Goal: Information Seeking & Learning: Compare options

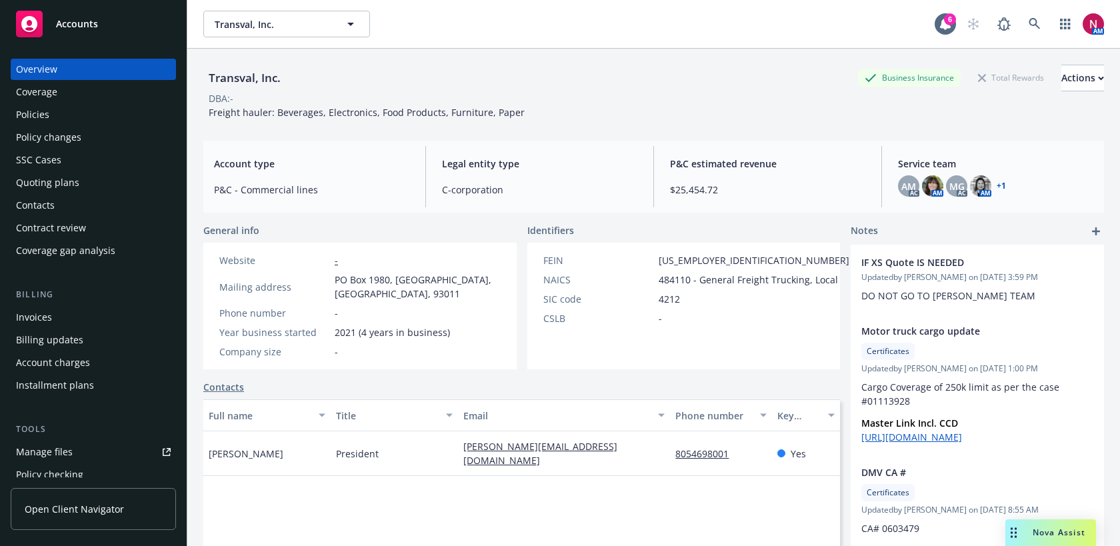
click at [55, 113] on div "Policies" at bounding box center [93, 114] width 155 height 21
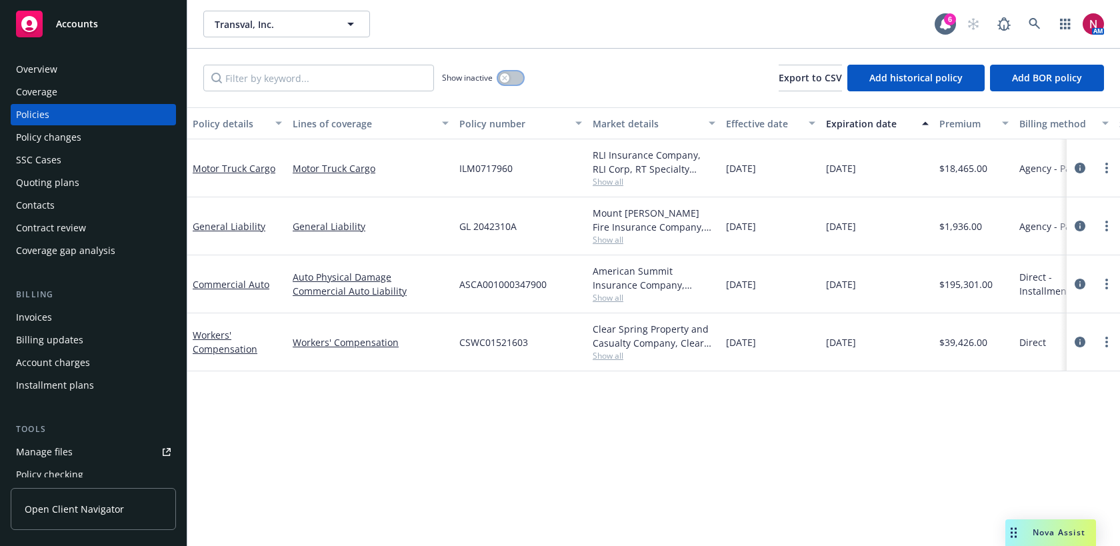
click at [515, 73] on button "button" at bounding box center [510, 77] width 25 height 13
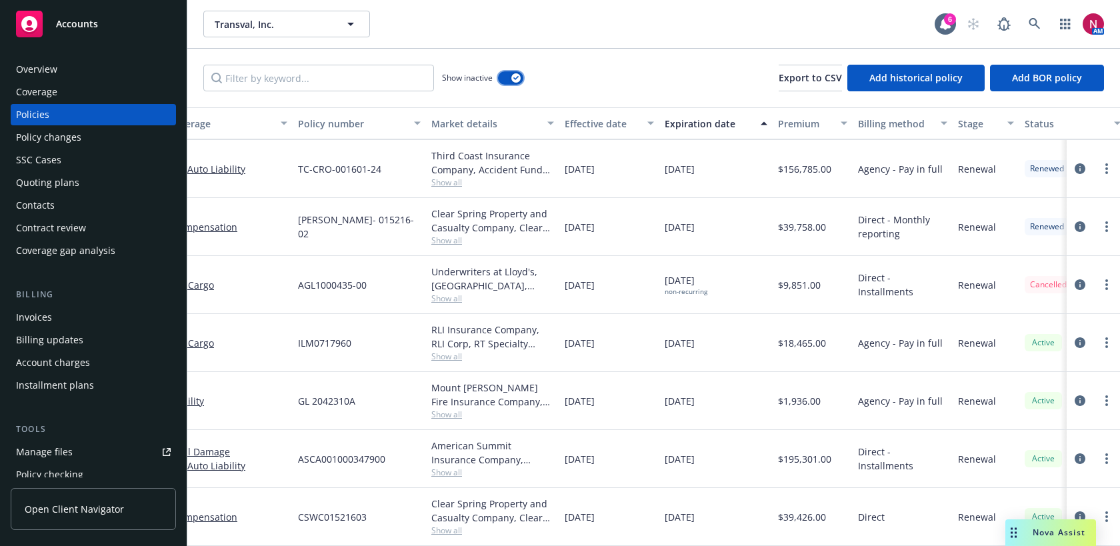
scroll to position [644, 0]
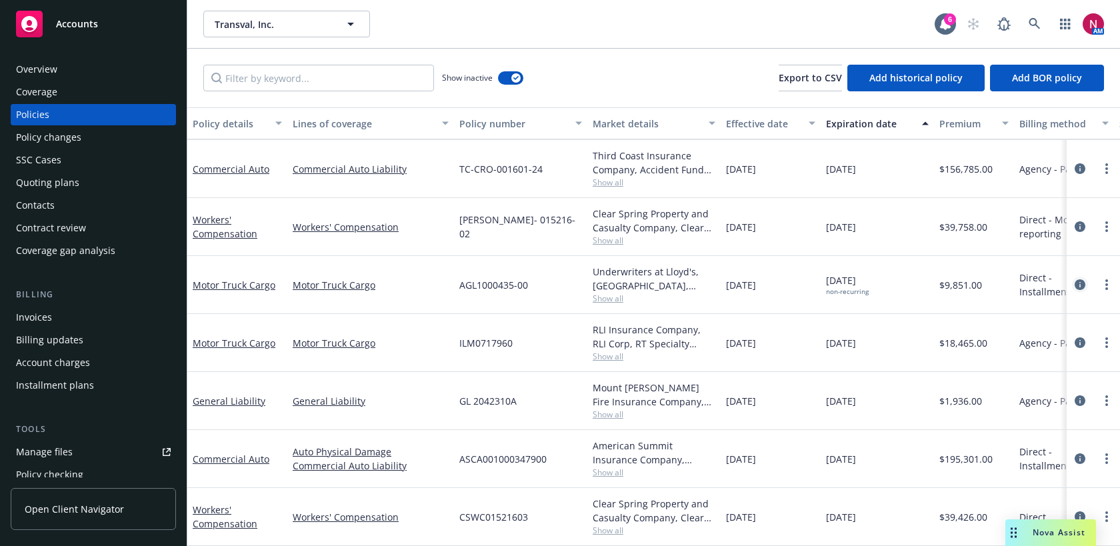
click at [1076, 285] on icon "circleInformation" at bounding box center [1079, 284] width 11 height 11
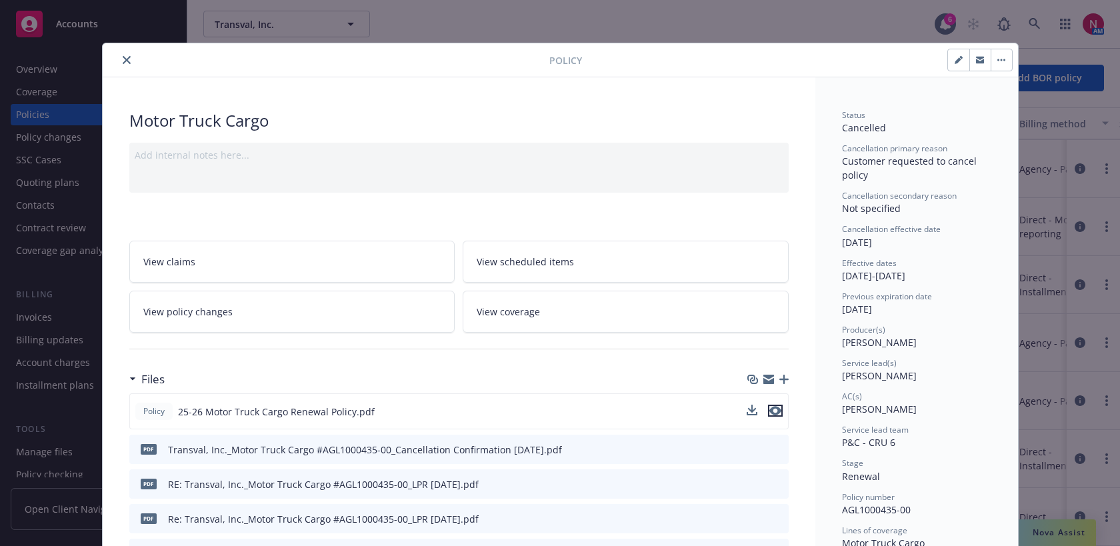
click at [778, 411] on icon "preview file" at bounding box center [775, 410] width 12 height 9
click at [119, 63] on button "close" at bounding box center [127, 60] width 16 height 16
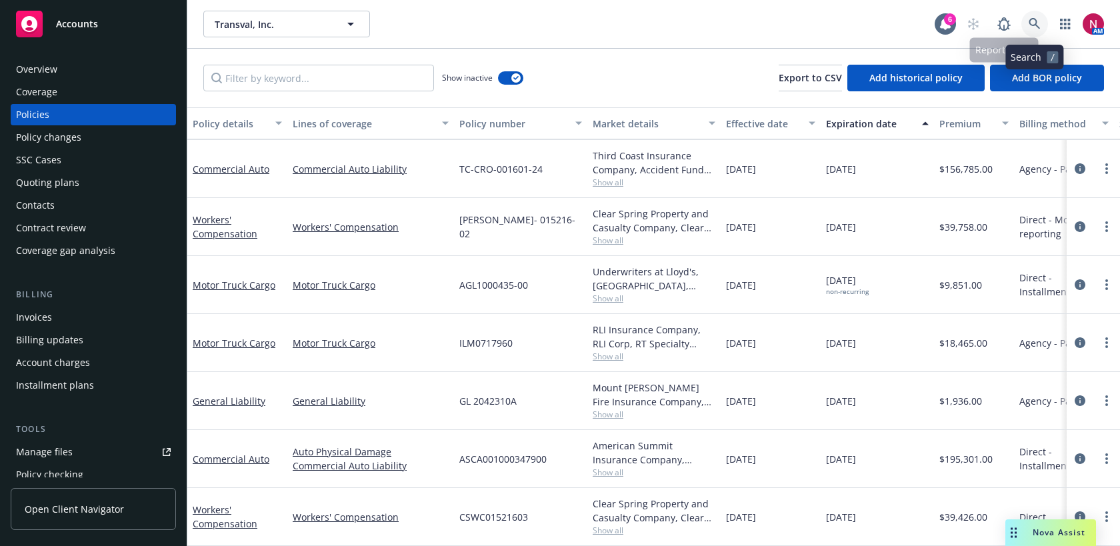
click at [1032, 29] on icon at bounding box center [1034, 24] width 12 height 12
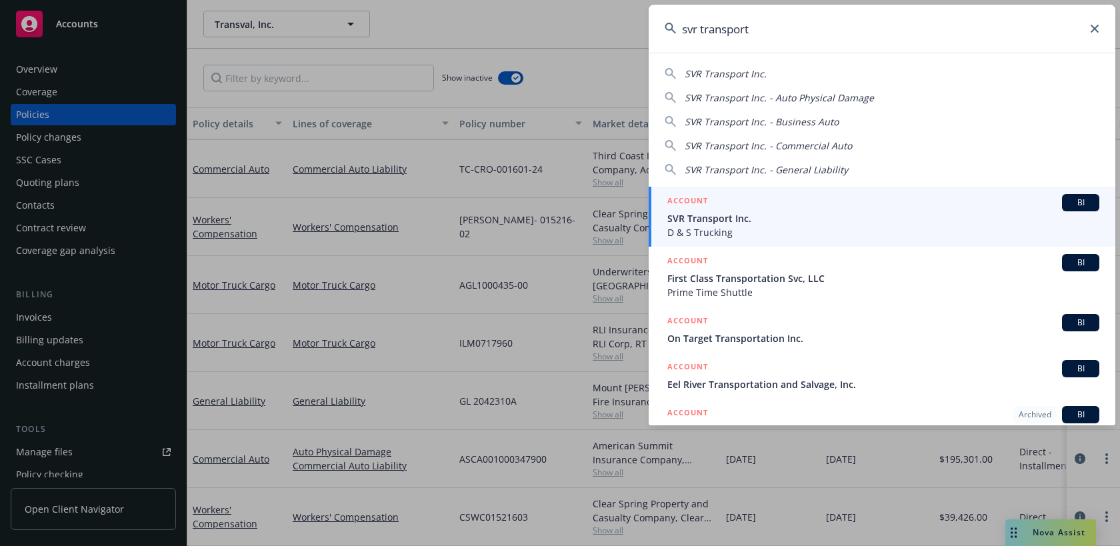
type input "svr transport"
click at [883, 209] on div "ACCOUNT BI" at bounding box center [883, 202] width 432 height 17
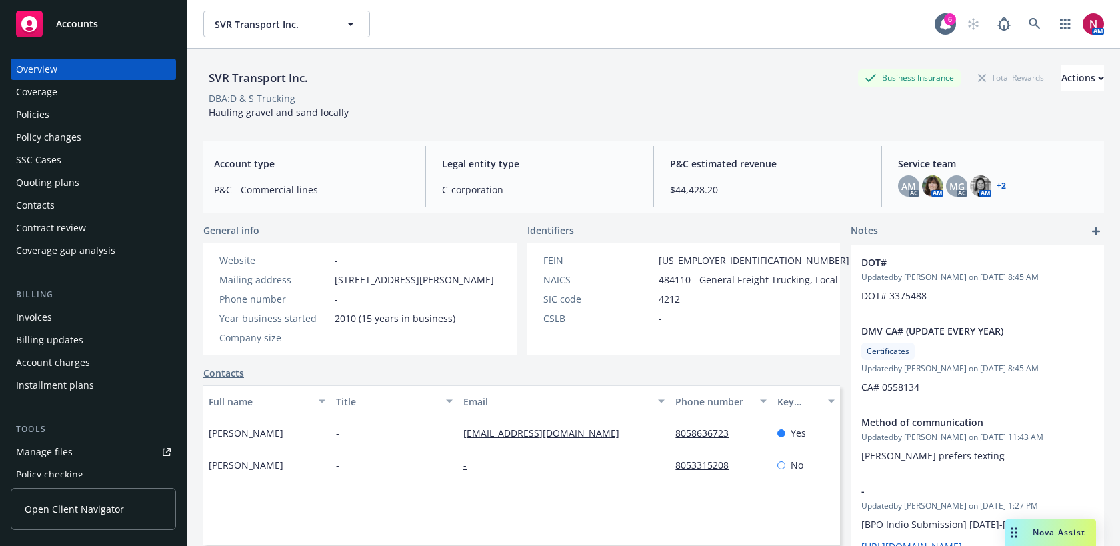
click at [33, 117] on div "Policies" at bounding box center [32, 114] width 33 height 21
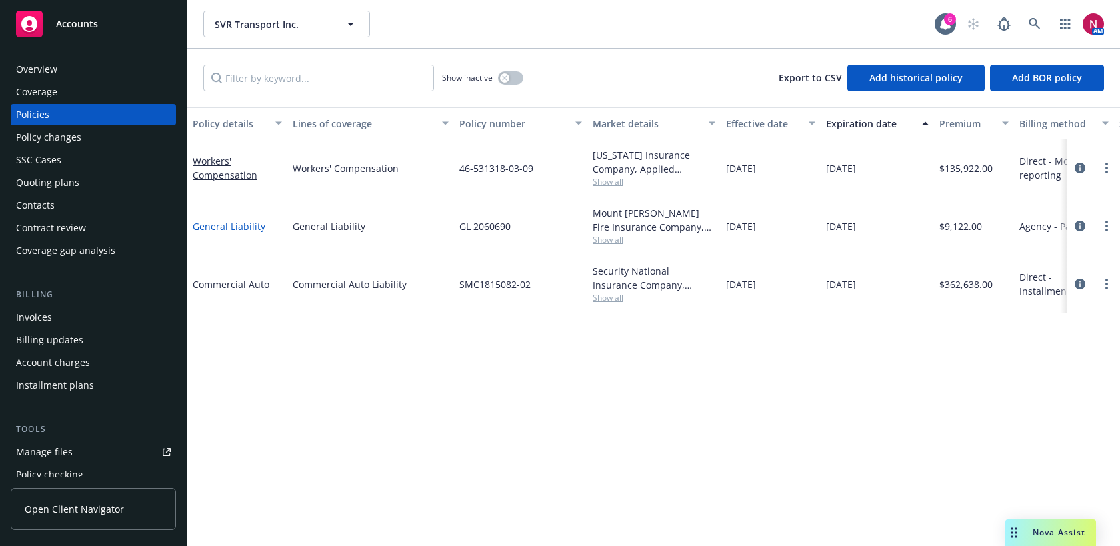
click at [245, 225] on link "General Liability" at bounding box center [229, 226] width 73 height 13
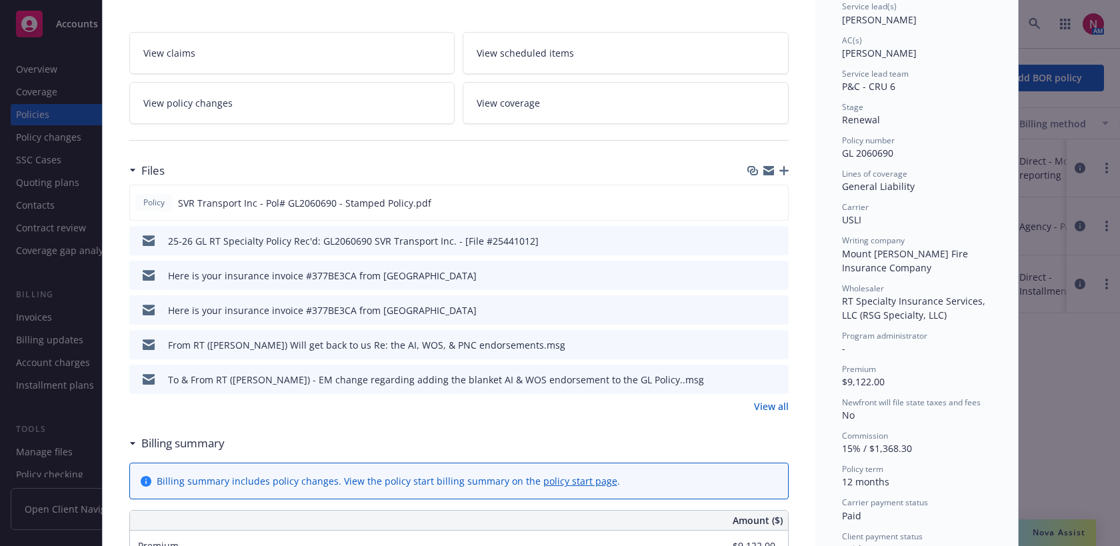
scroll to position [241, 0]
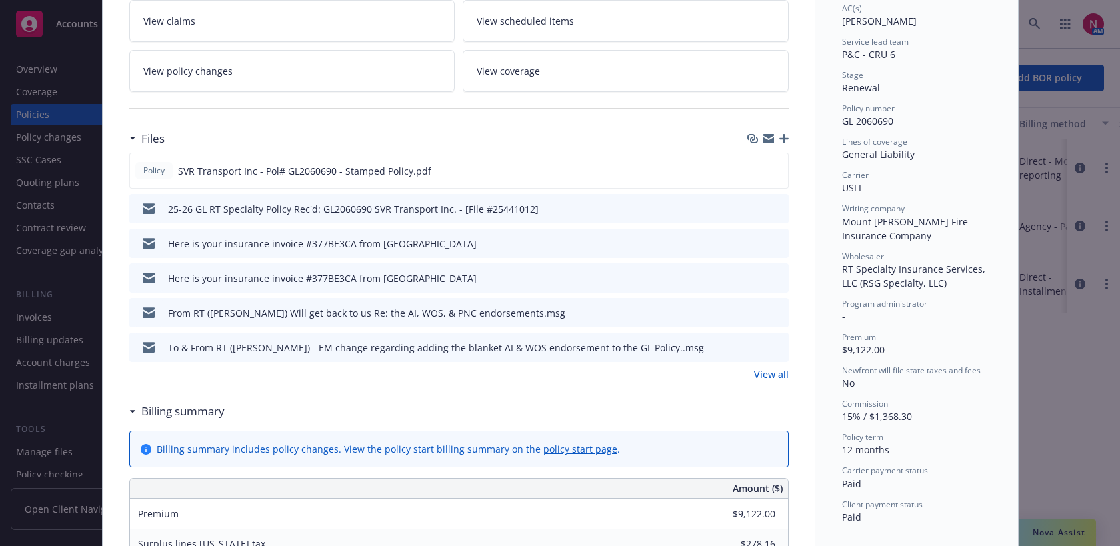
click at [773, 378] on link "View all" at bounding box center [771, 374] width 35 height 14
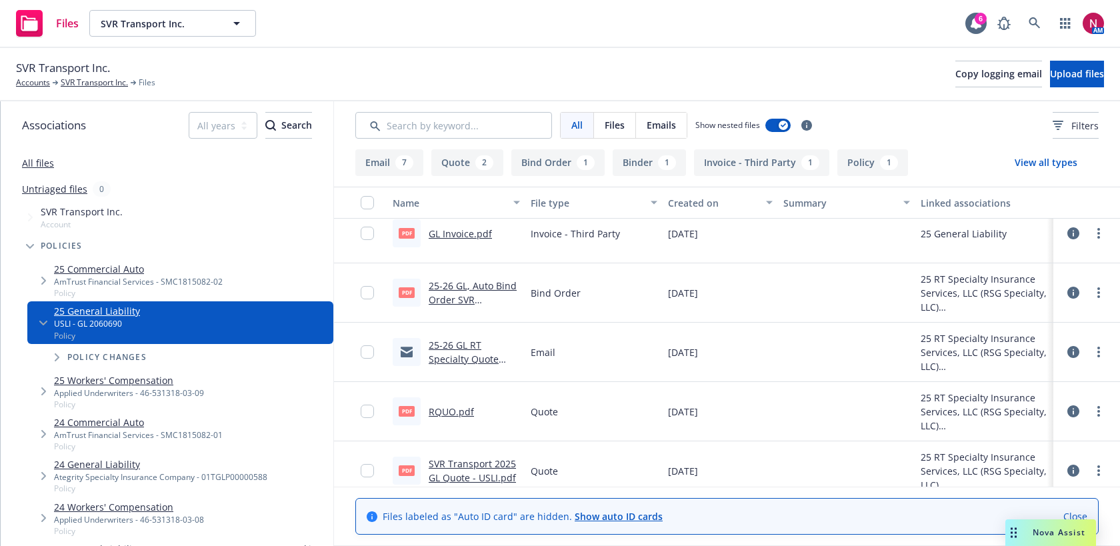
scroll to position [499, 0]
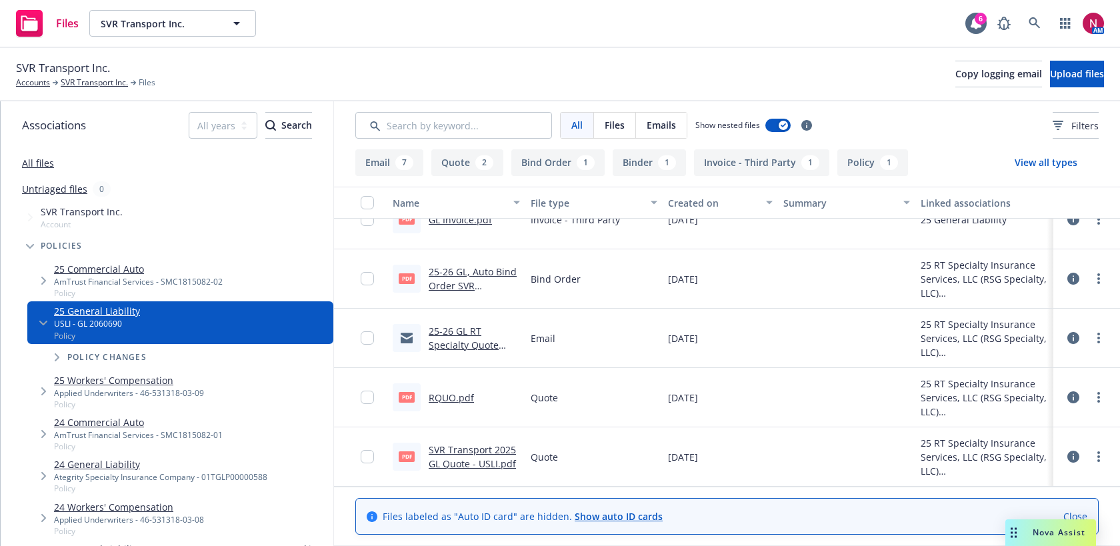
click at [481, 272] on link "25-26 GL, Auto Bind Order SVR Transport.pdf" at bounding box center [473, 285] width 88 height 41
click at [1032, 27] on icon at bounding box center [1034, 23] width 12 height 12
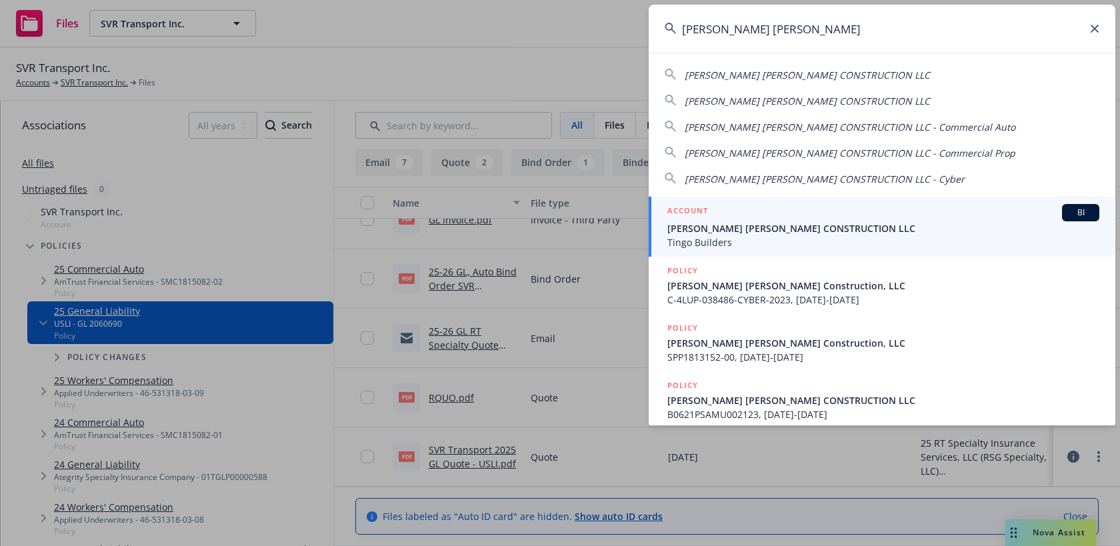
drag, startPoint x: 817, startPoint y: 33, endPoint x: 587, endPoint y: 24, distance: 230.8
click at [587, 24] on div "samuelson tingo SAMUELSON TINGO CONSTRUCTION LLC SAMUELSON TINGO CONSTRUCTION L…" at bounding box center [560, 273] width 1120 height 546
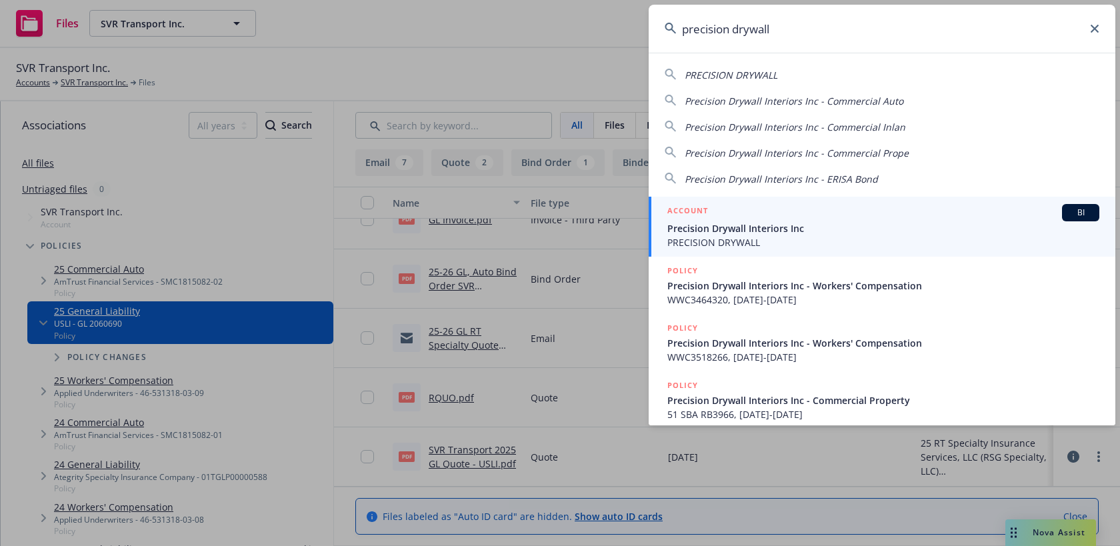
type input "precision drywall"
click at [765, 243] on span "PRECISION DRYWALL" at bounding box center [883, 242] width 432 height 14
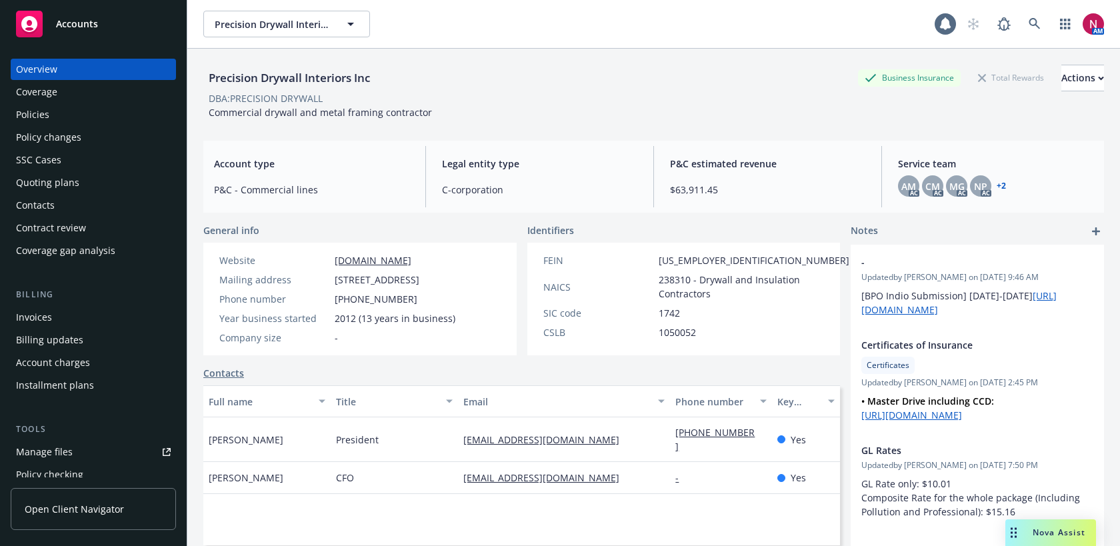
click at [49, 105] on div "Policies" at bounding box center [93, 114] width 155 height 21
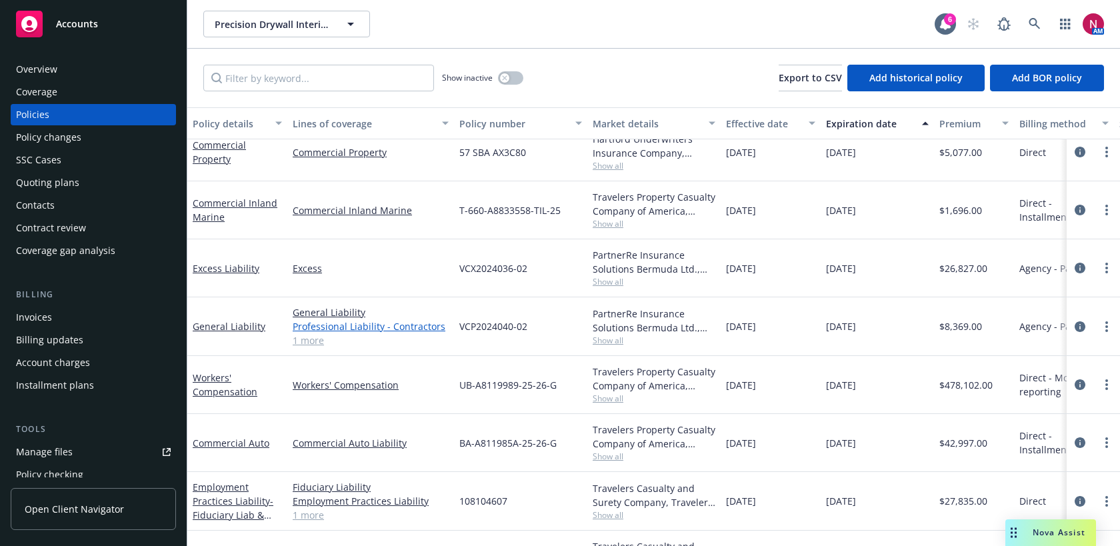
scroll to position [59, 0]
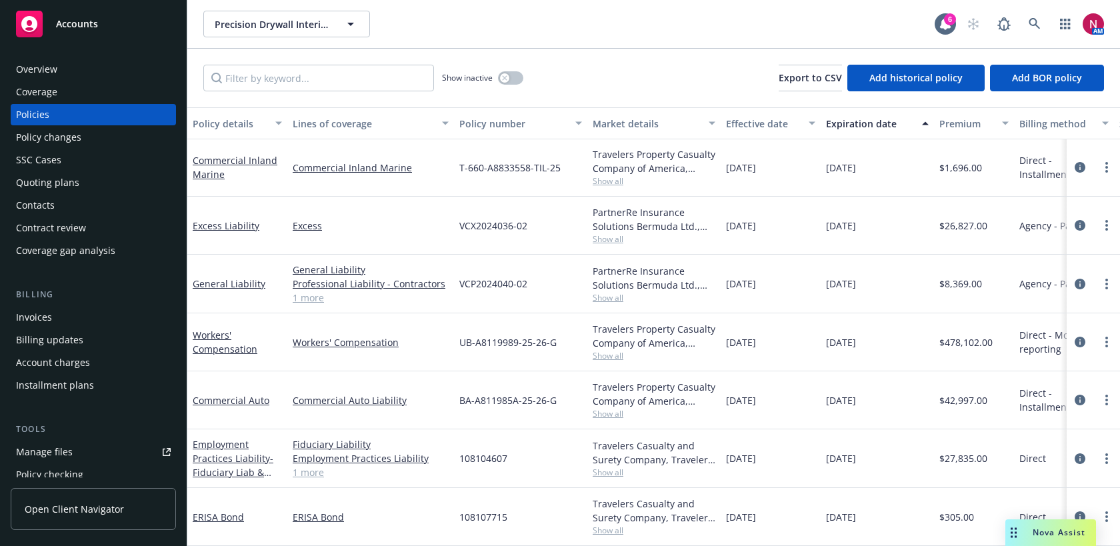
click at [80, 176] on div "Quoting plans" at bounding box center [93, 182] width 155 height 21
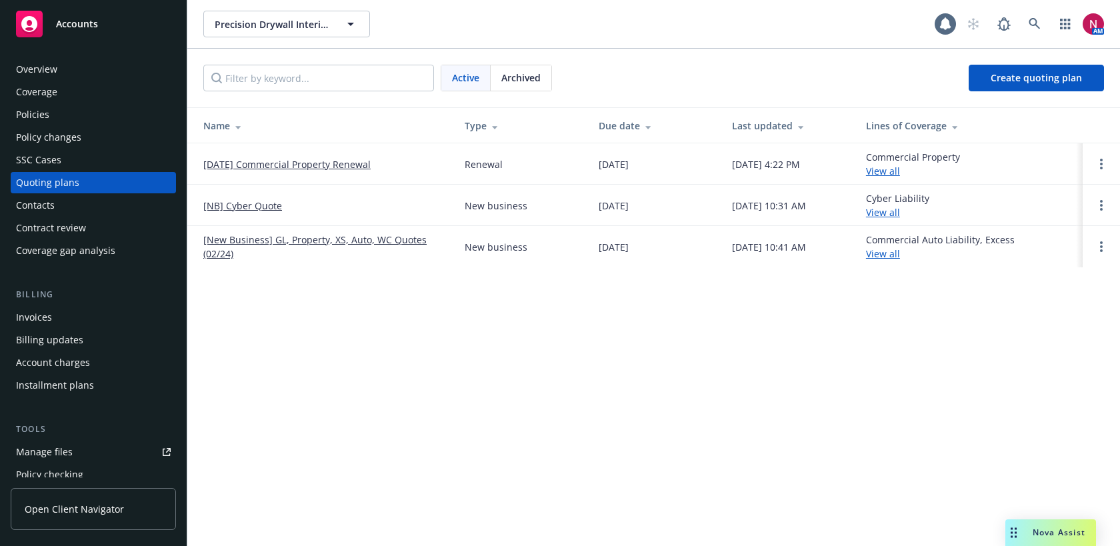
click at [313, 165] on link "10/28/25 Commercial Property Renewal" at bounding box center [286, 164] width 167 height 14
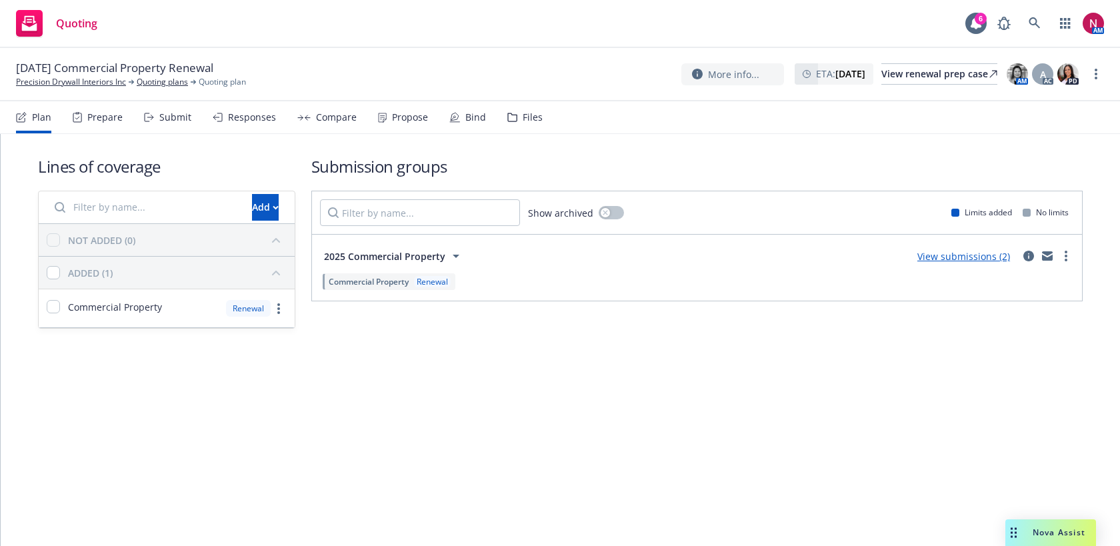
click at [333, 126] on div "Compare" at bounding box center [326, 117] width 59 height 32
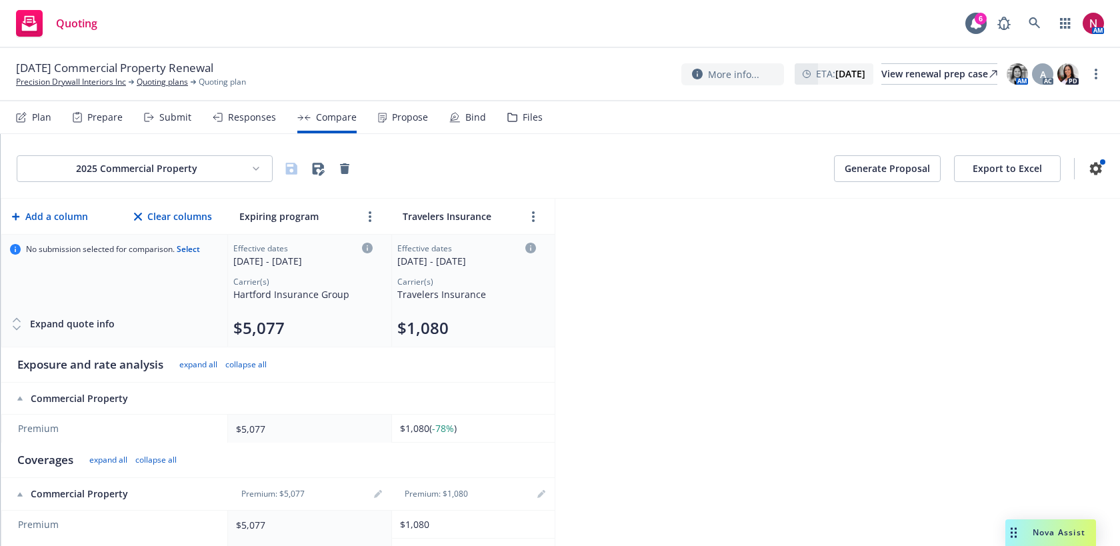
click at [251, 125] on div "Responses" at bounding box center [244, 117] width 63 height 32
